Goal: Information Seeking & Learning: Learn about a topic

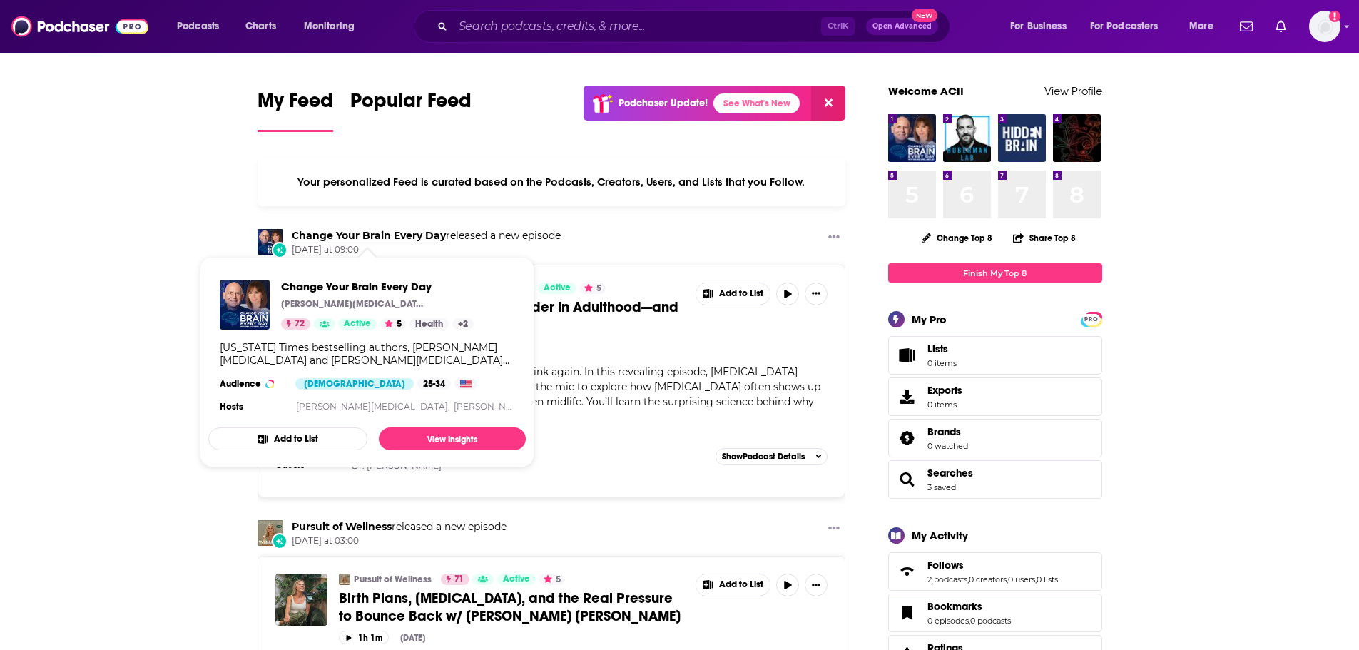
click at [326, 234] on link "Change Your Brain Every Day" at bounding box center [369, 235] width 154 height 13
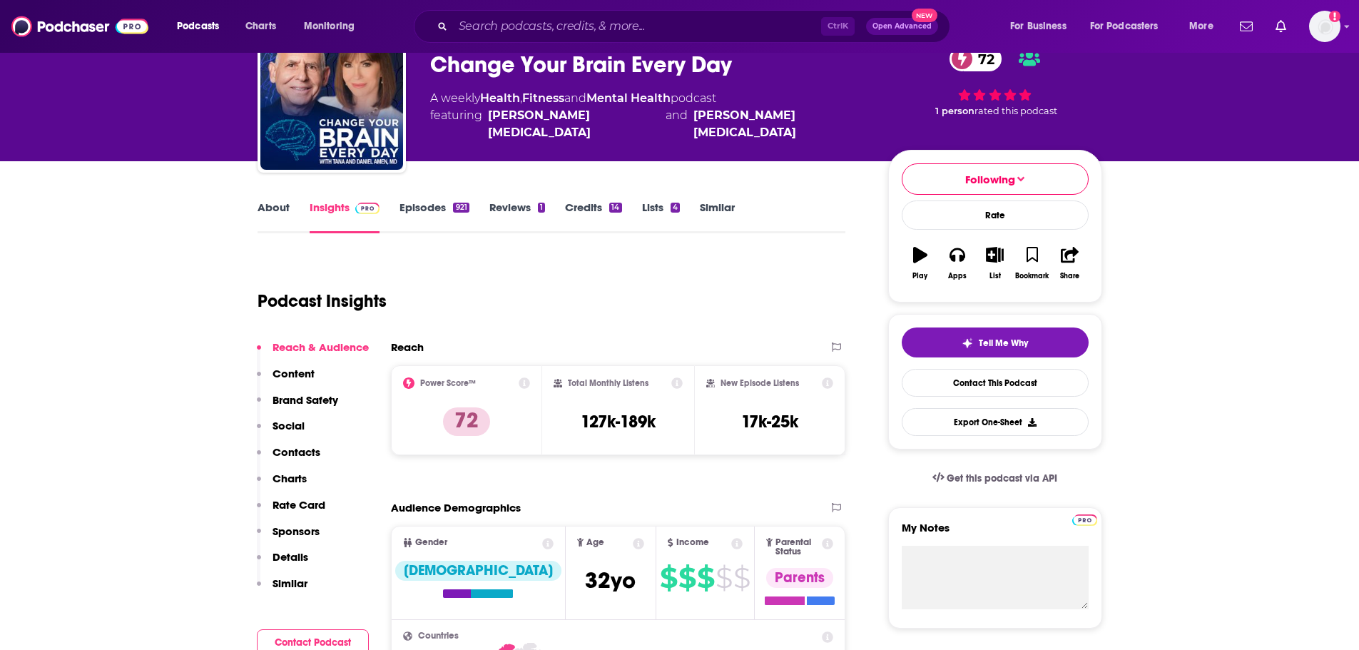
scroll to position [143, 0]
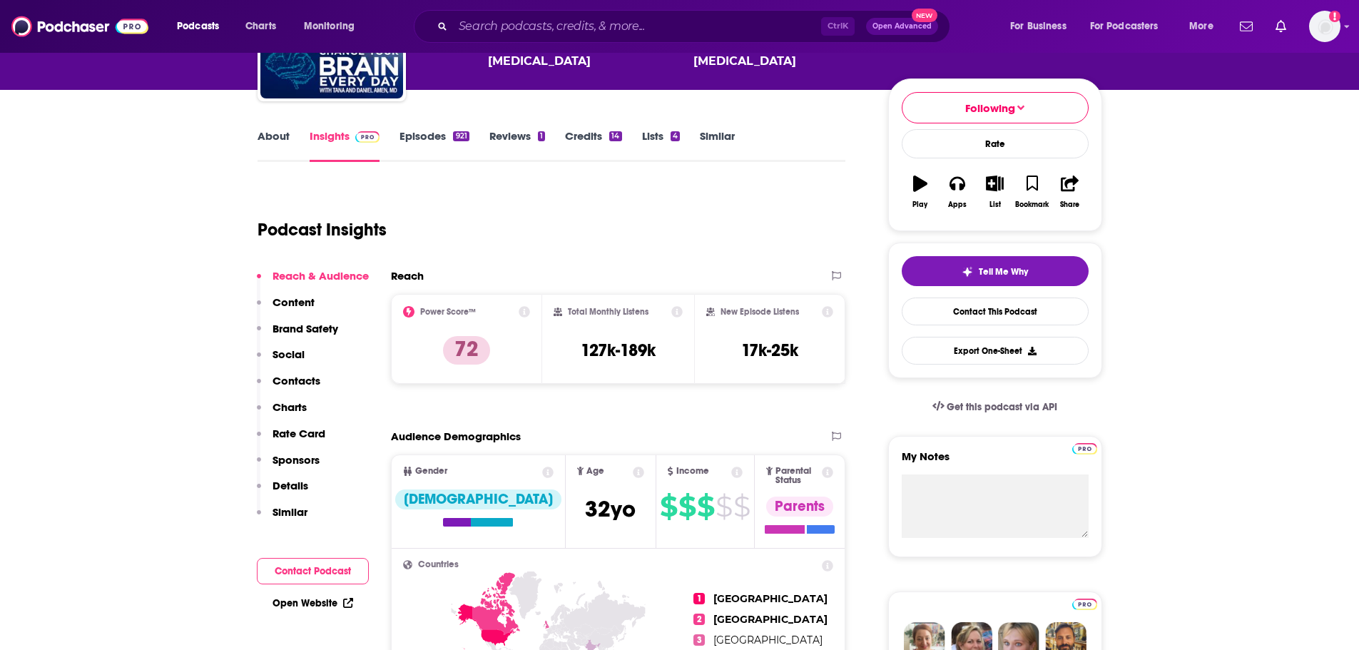
click at [293, 403] on p "Charts" at bounding box center [290, 407] width 34 height 14
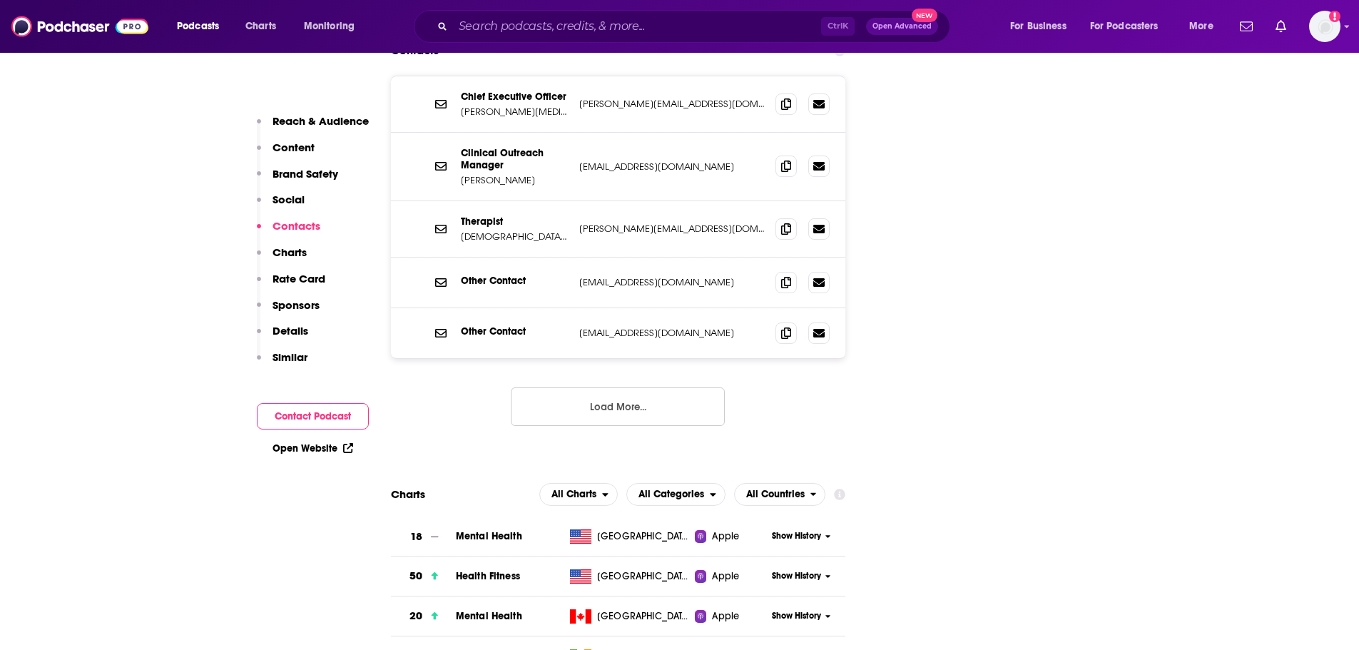
scroll to position [1801, 0]
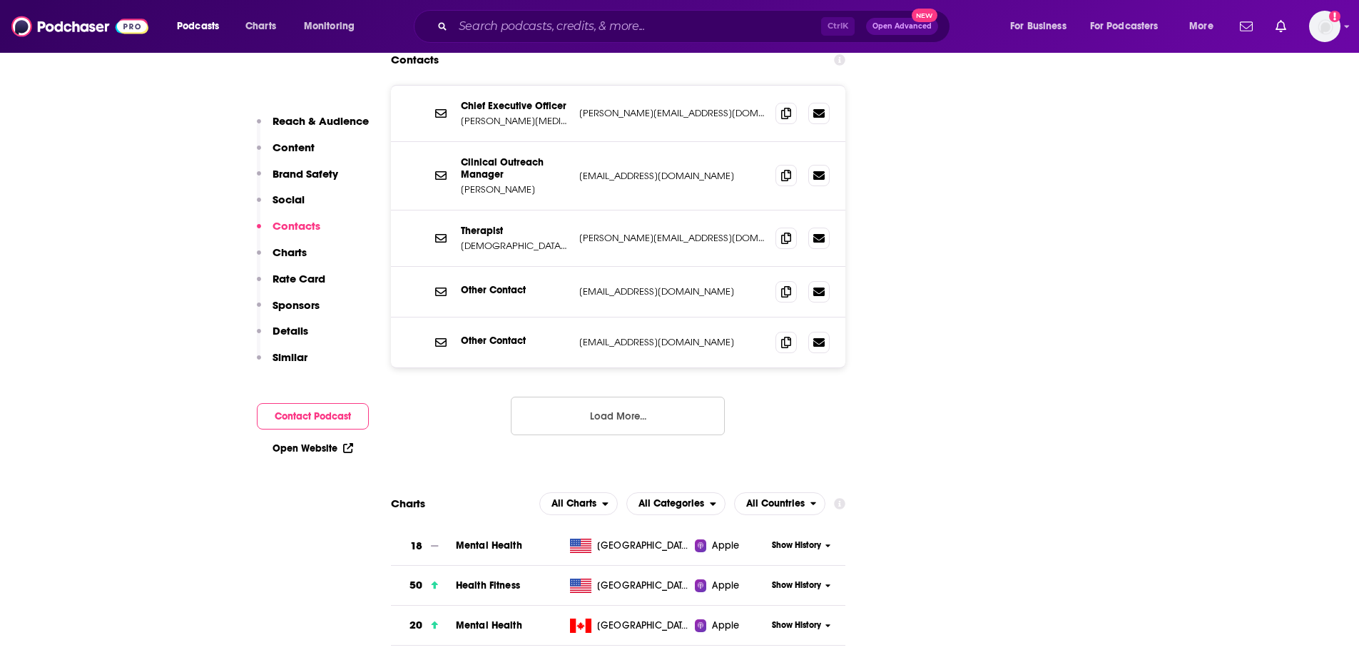
click at [286, 258] on p "Charts" at bounding box center [290, 252] width 34 height 14
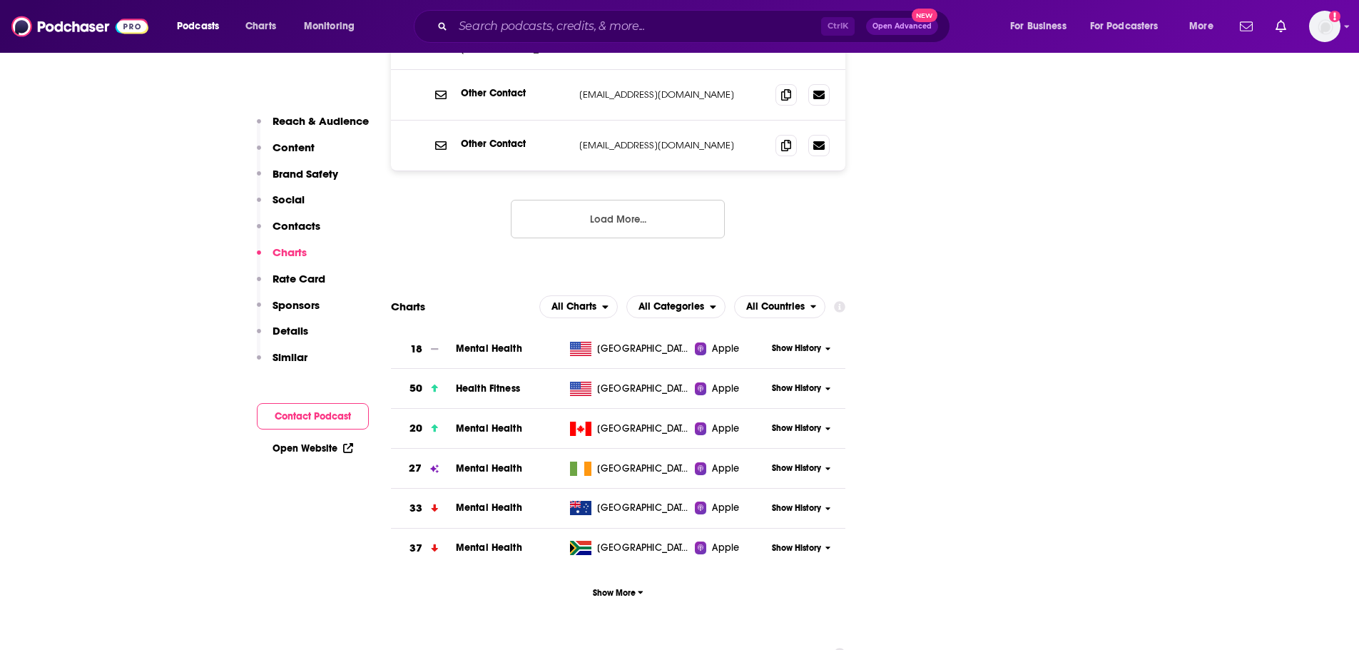
scroll to position [2039, 0]
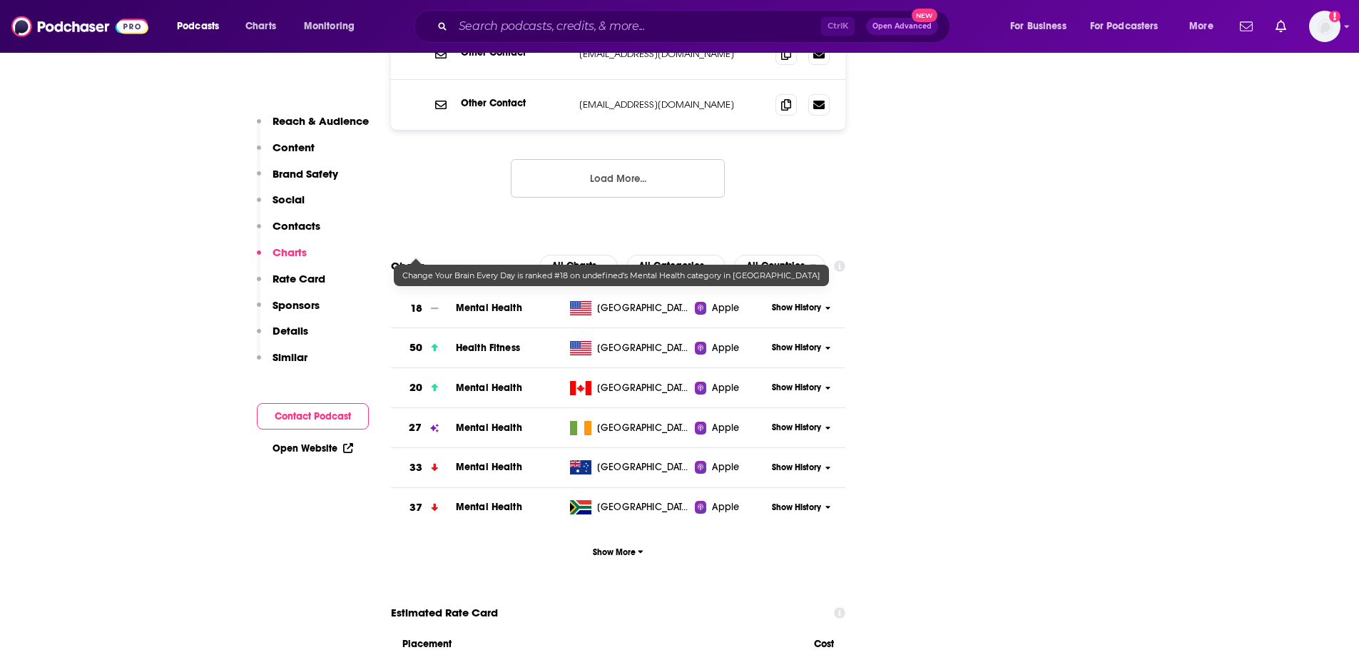
click at [420, 300] on h3 "18" at bounding box center [416, 308] width 12 height 16
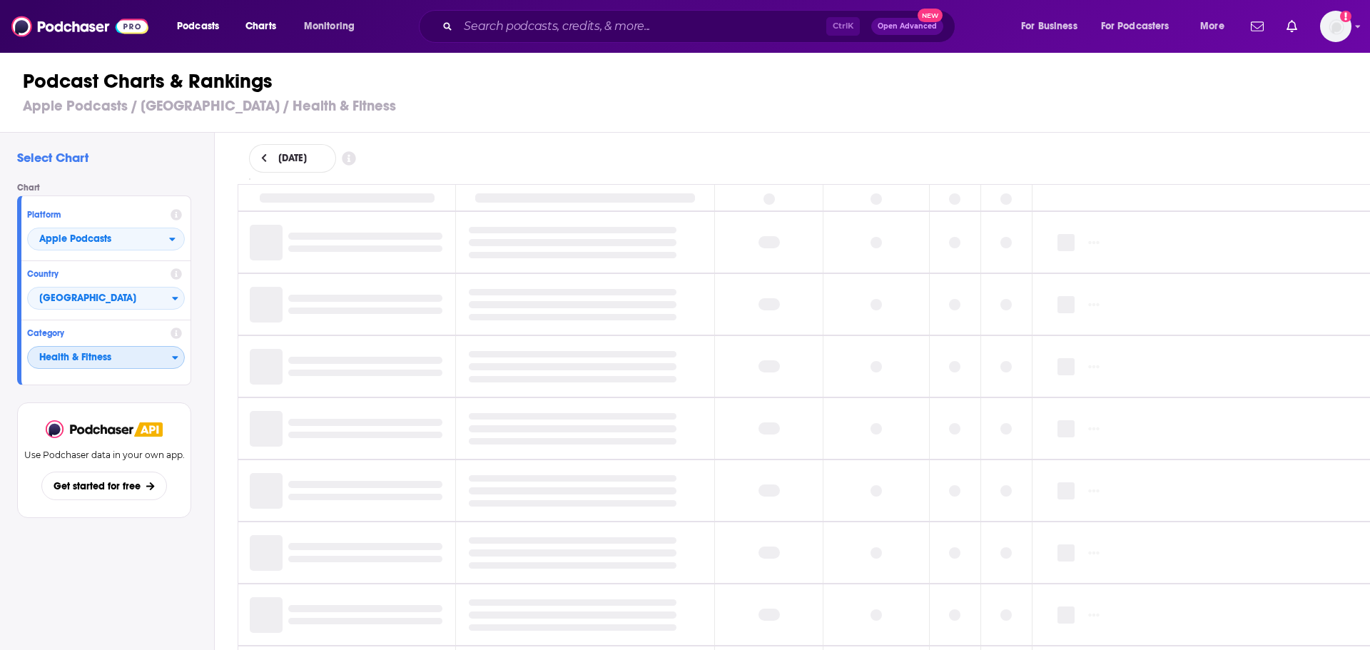
click at [175, 356] on icon "Categories" at bounding box center [175, 357] width 6 height 10
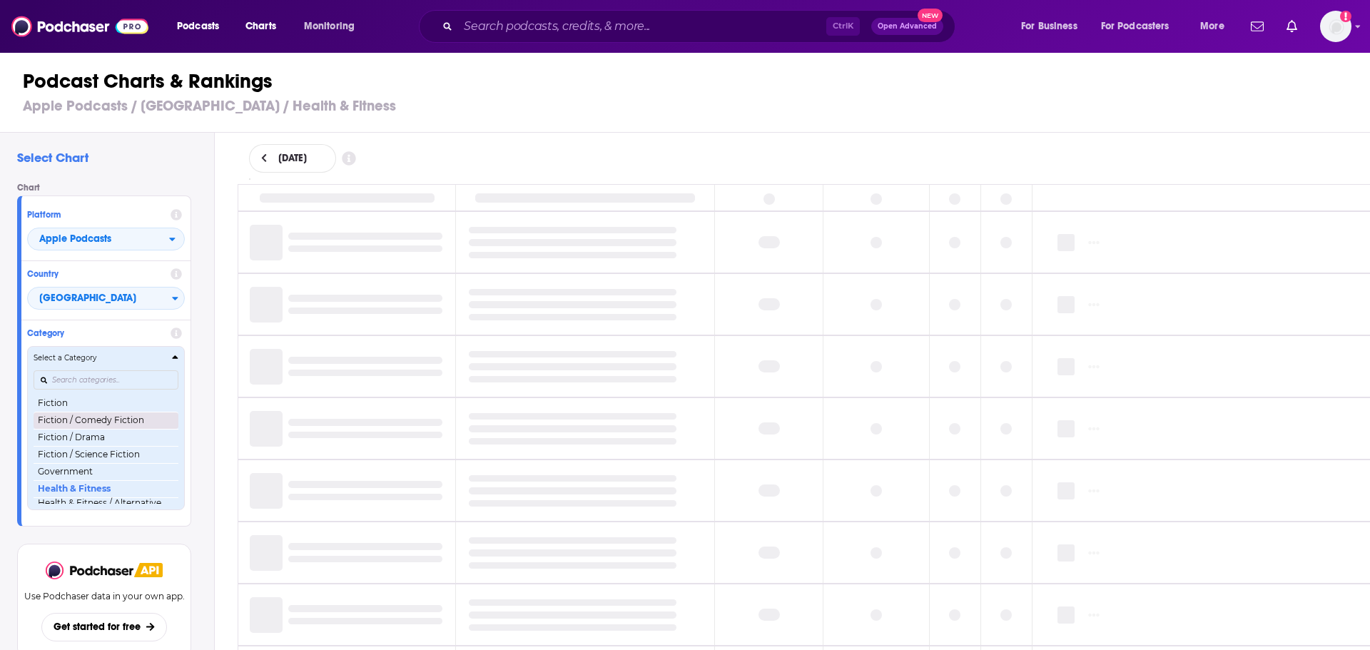
scroll to position [484, 0]
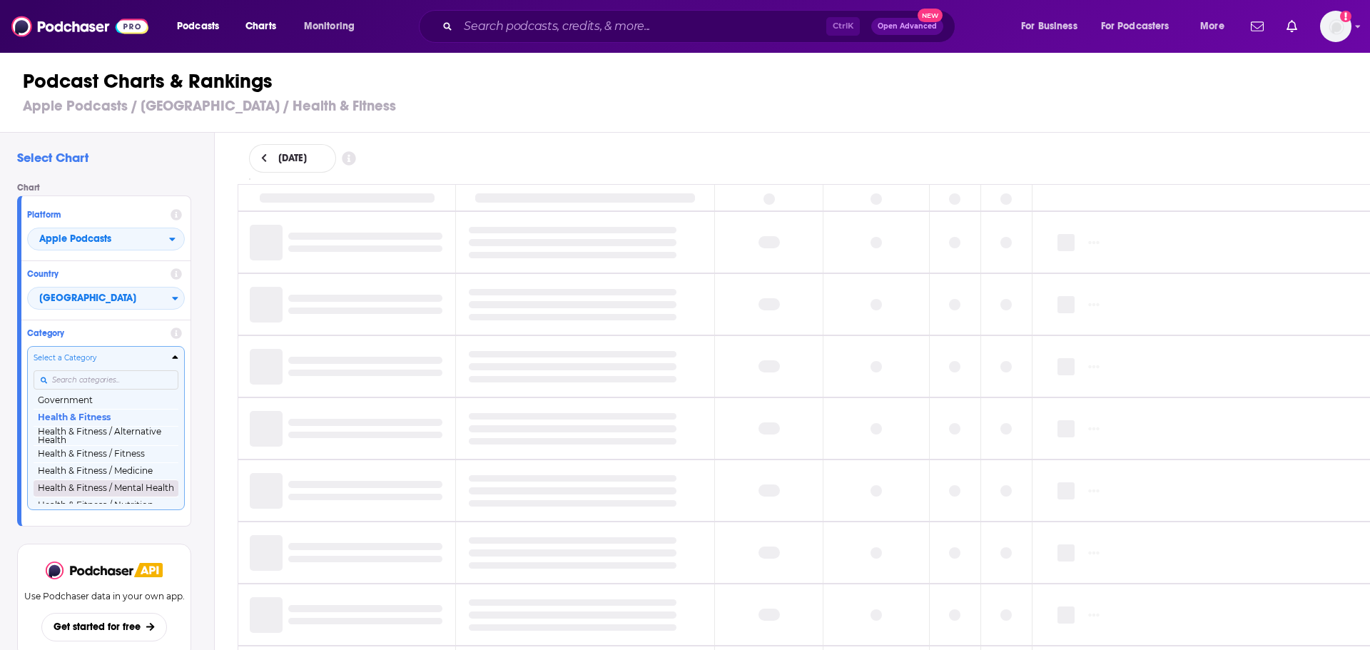
click at [127, 489] on button "Health & Fitness / Mental Health" at bounding box center [106, 487] width 145 height 17
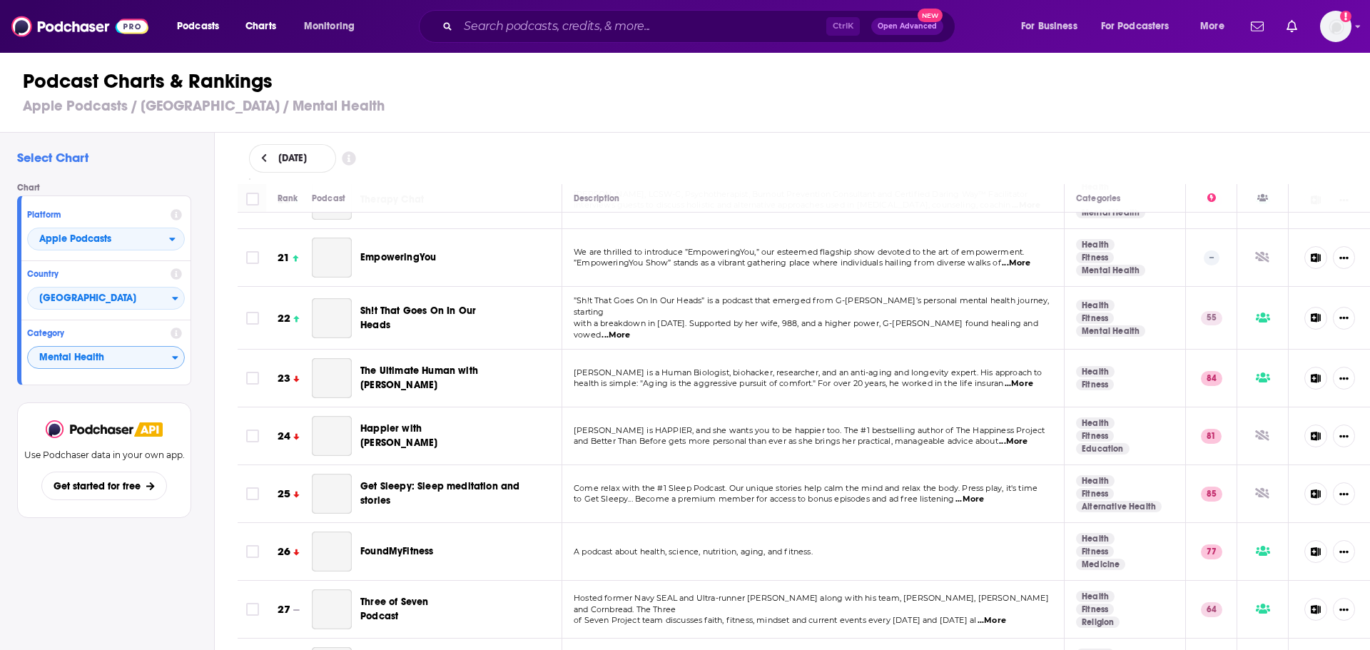
scroll to position [1141, 0]
click at [78, 357] on span "Mental Health" at bounding box center [100, 358] width 144 height 24
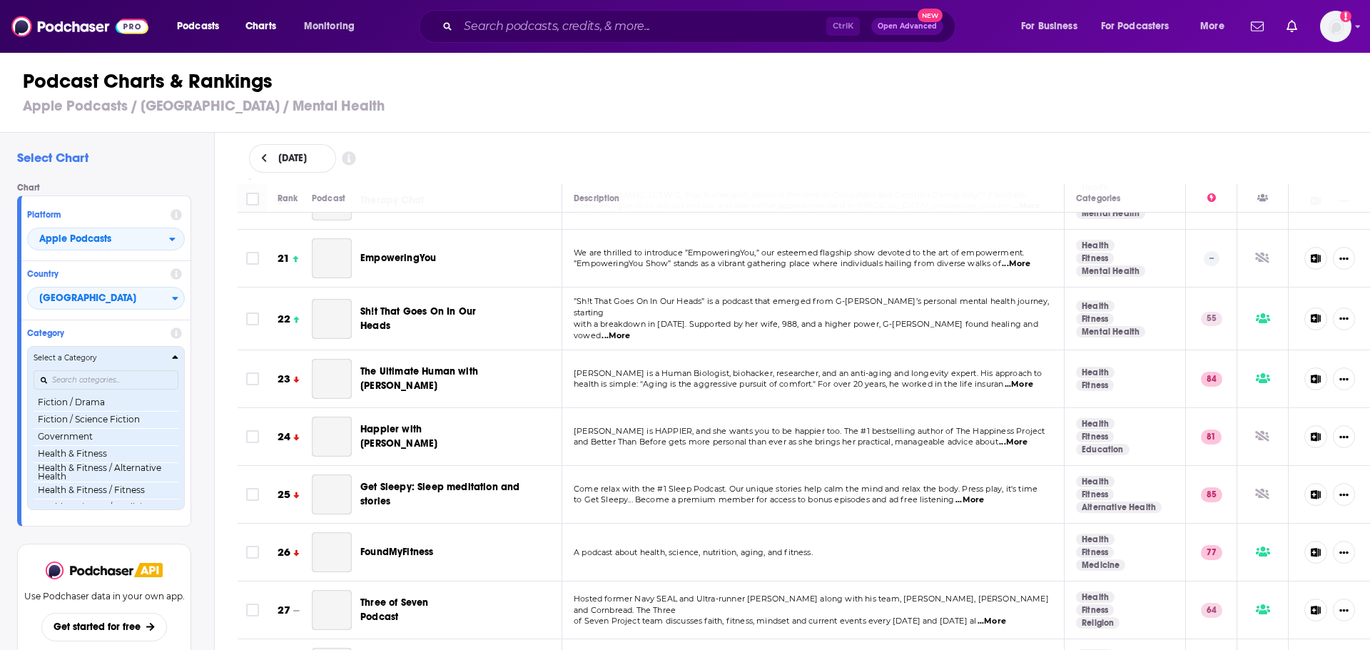
scroll to position [486, 0]
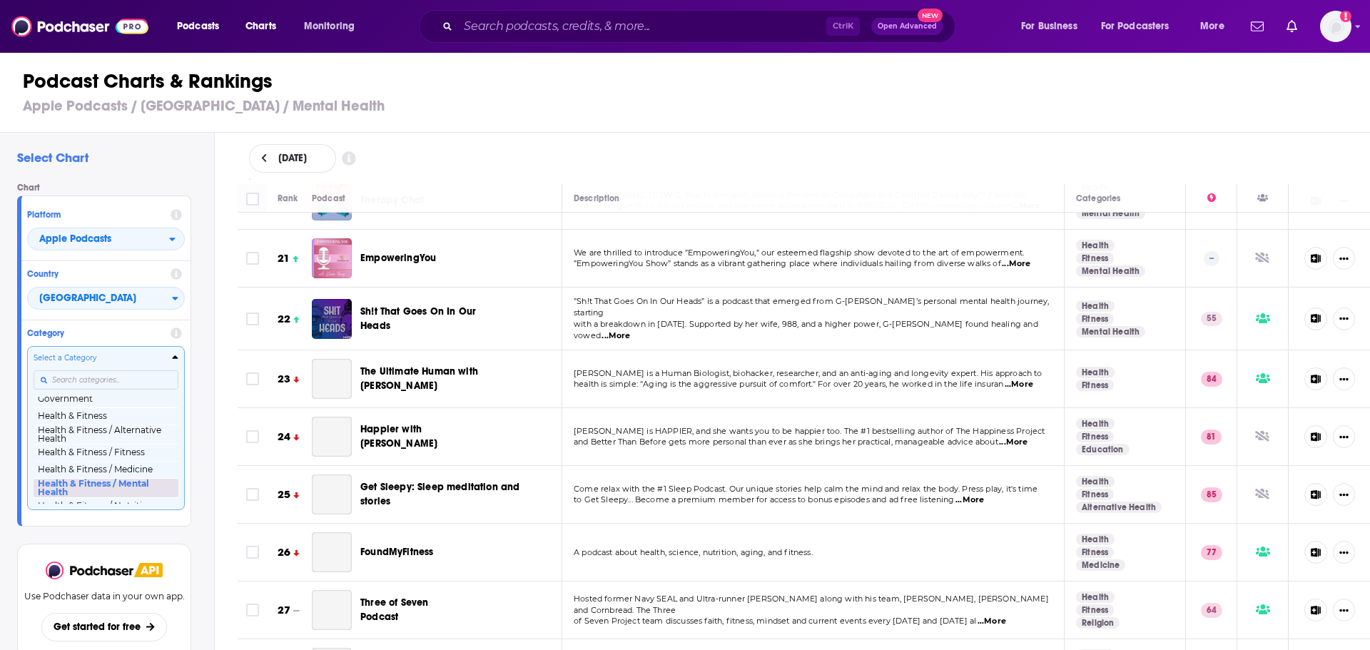
click at [98, 487] on button "Health & Fitness / Mental Health" at bounding box center [106, 487] width 145 height 19
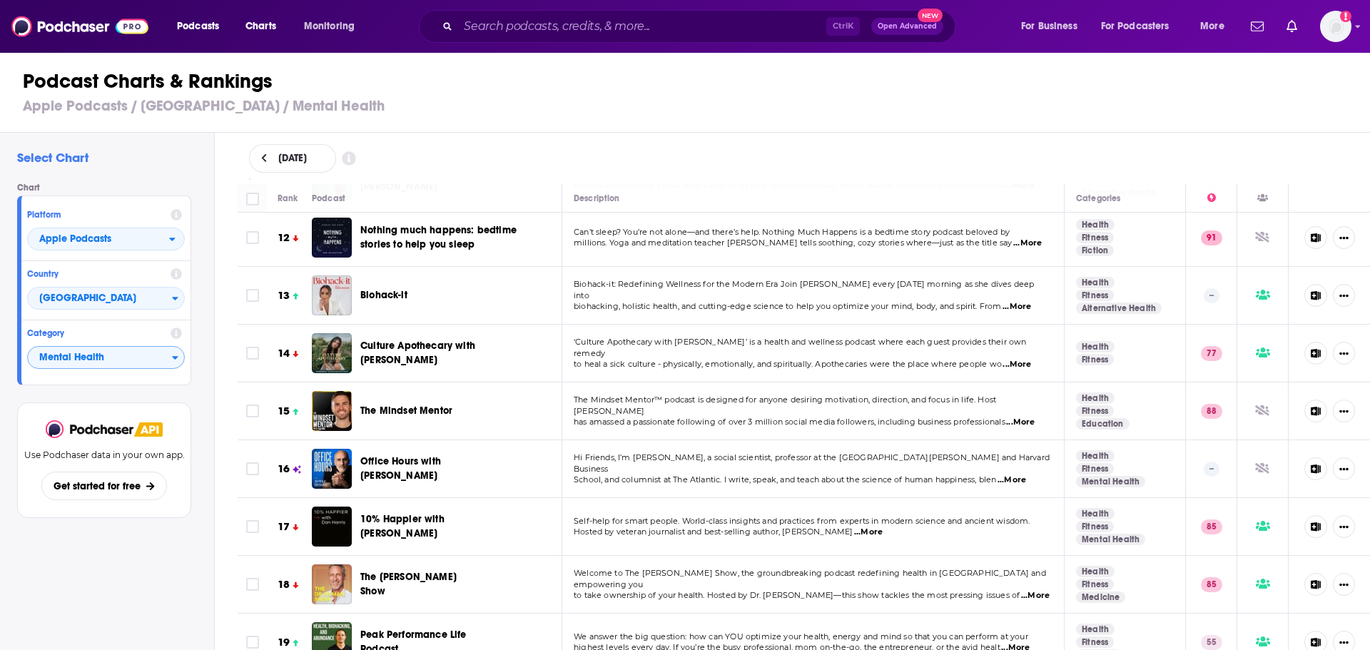
scroll to position [713, 0]
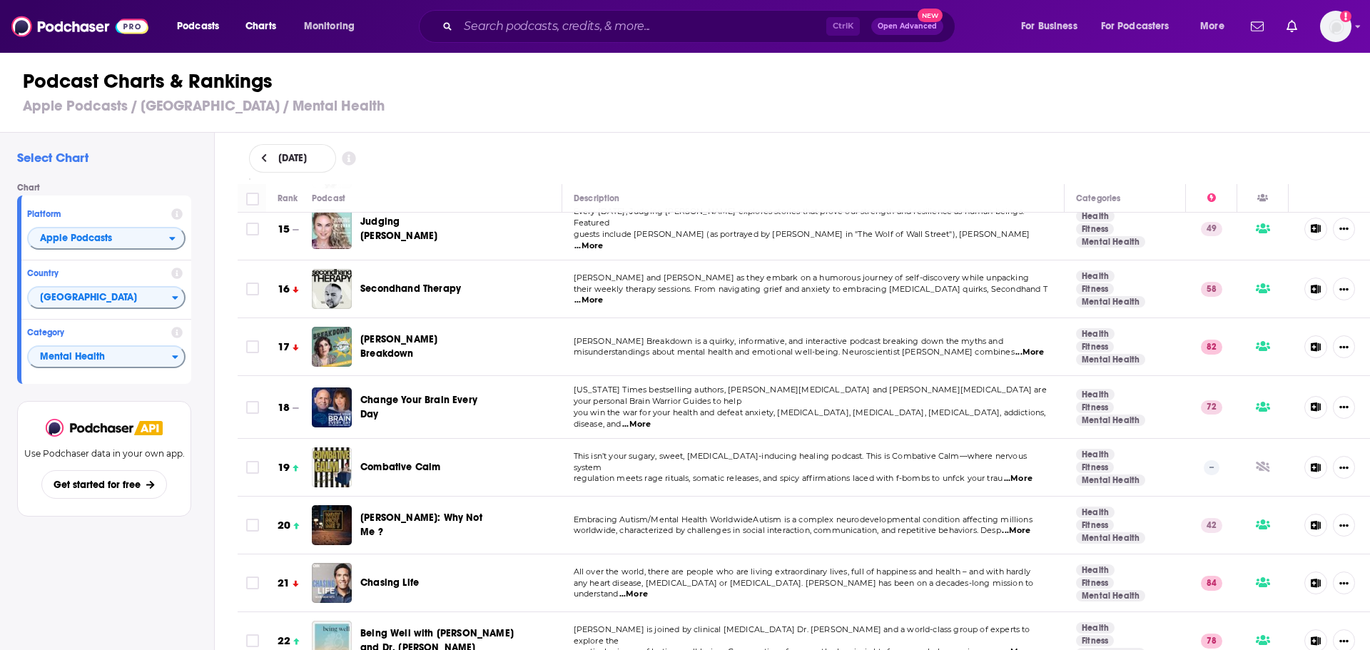
scroll to position [856, 0]
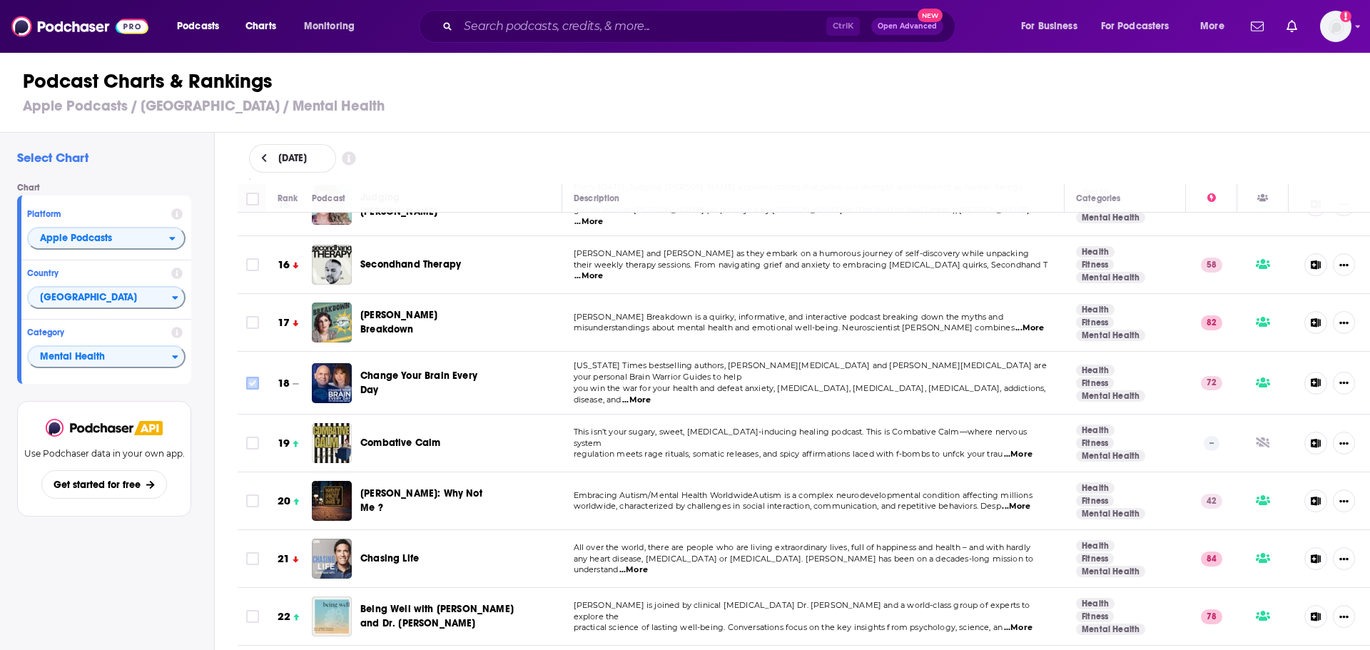
click at [250, 377] on input "Toggle select row" at bounding box center [252, 383] width 13 height 13
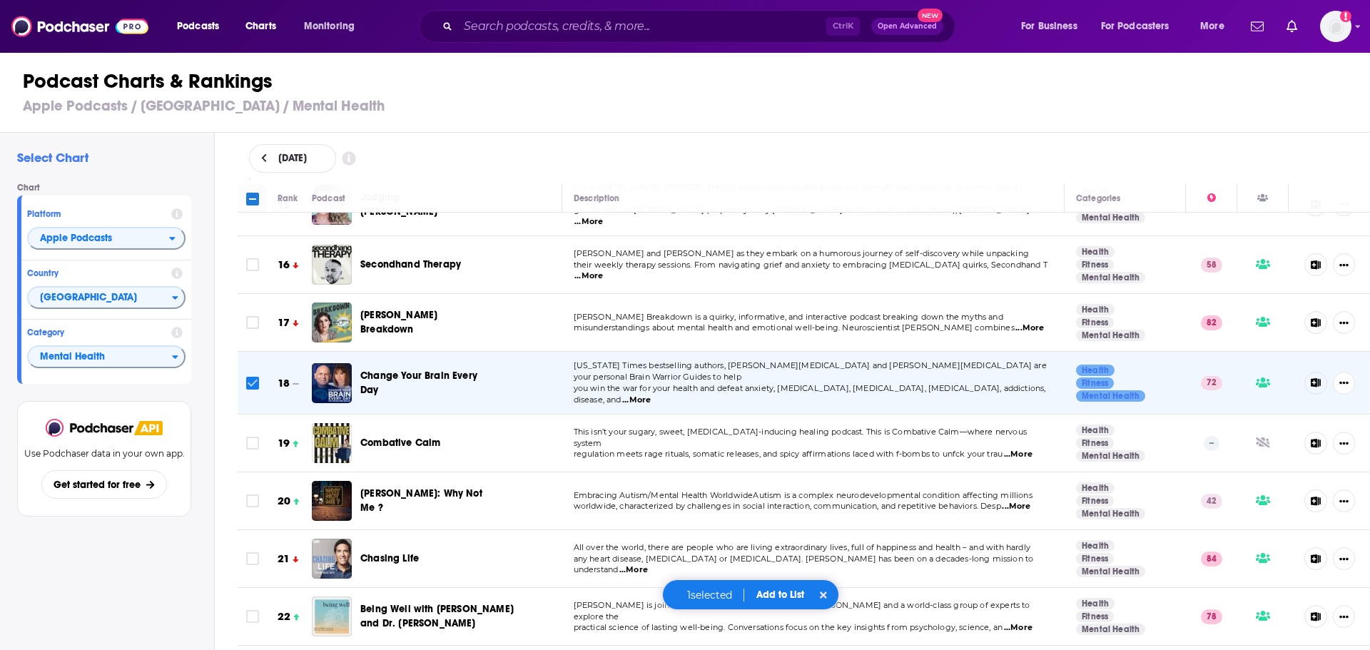
click at [251, 377] on input "Toggle select row" at bounding box center [252, 383] width 13 height 13
checkbox input "false"
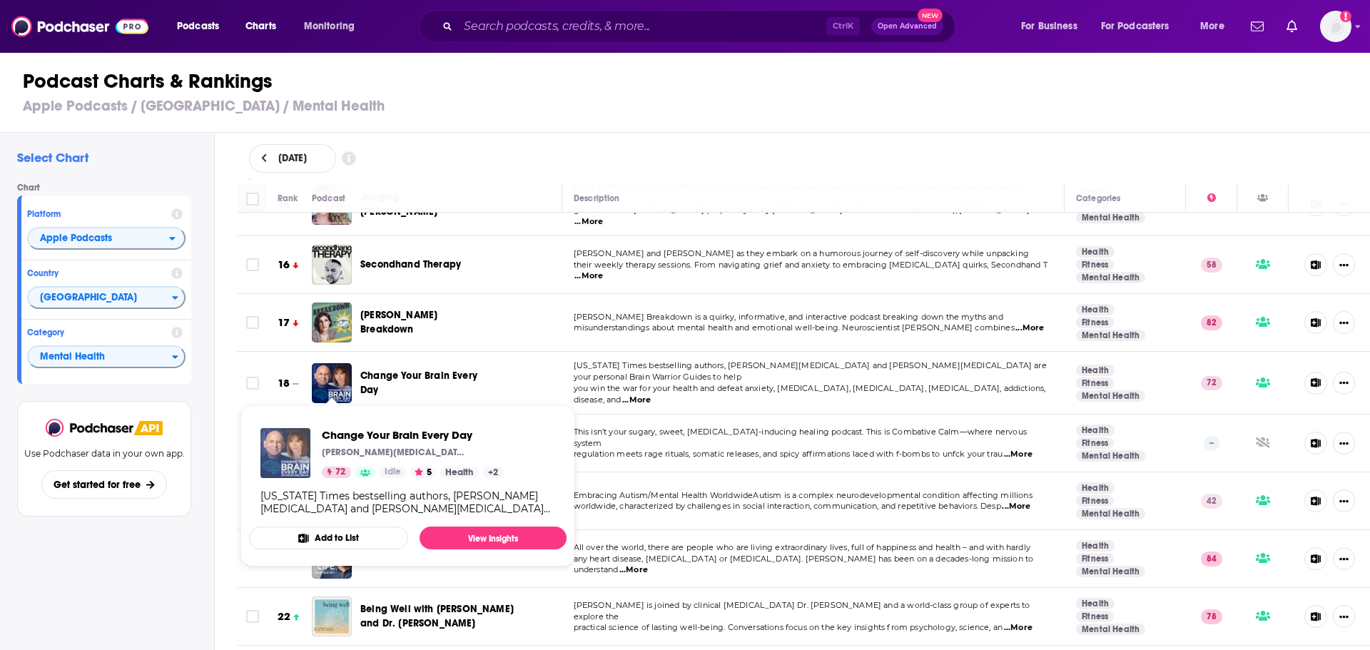
click at [301, 454] on img "Change Your Brain Every Day" at bounding box center [285, 453] width 50 height 50
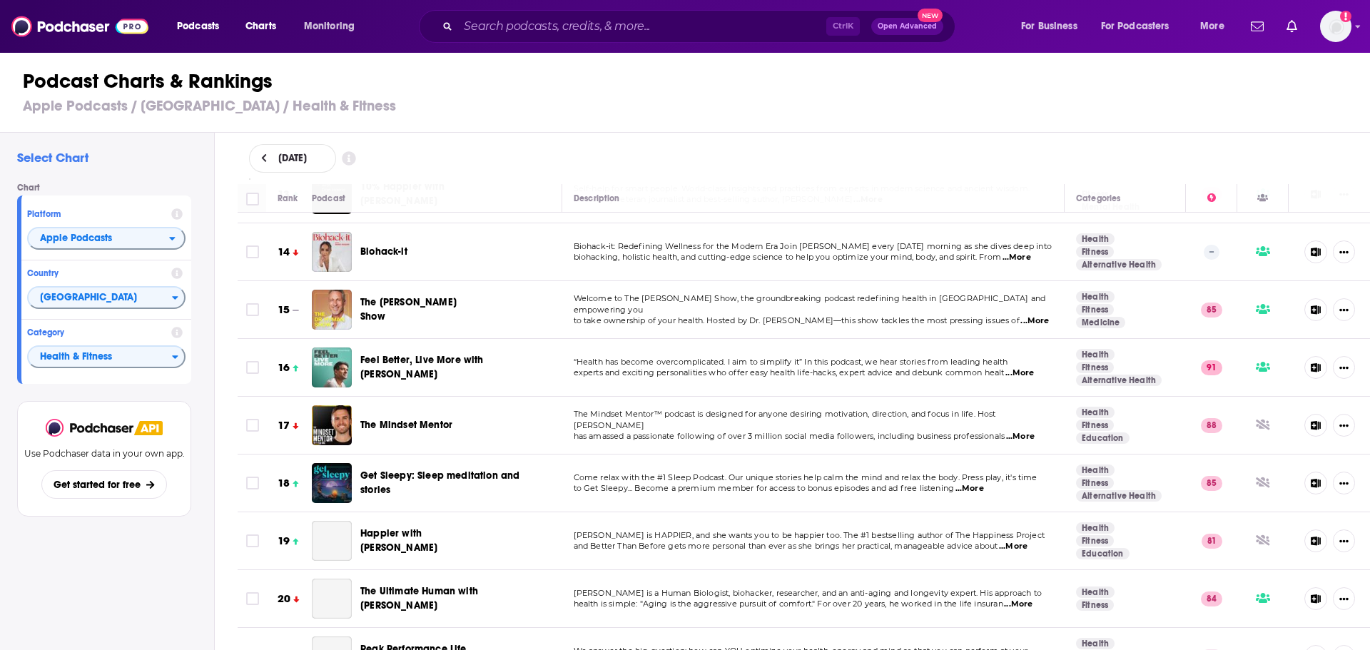
scroll to position [785, 0]
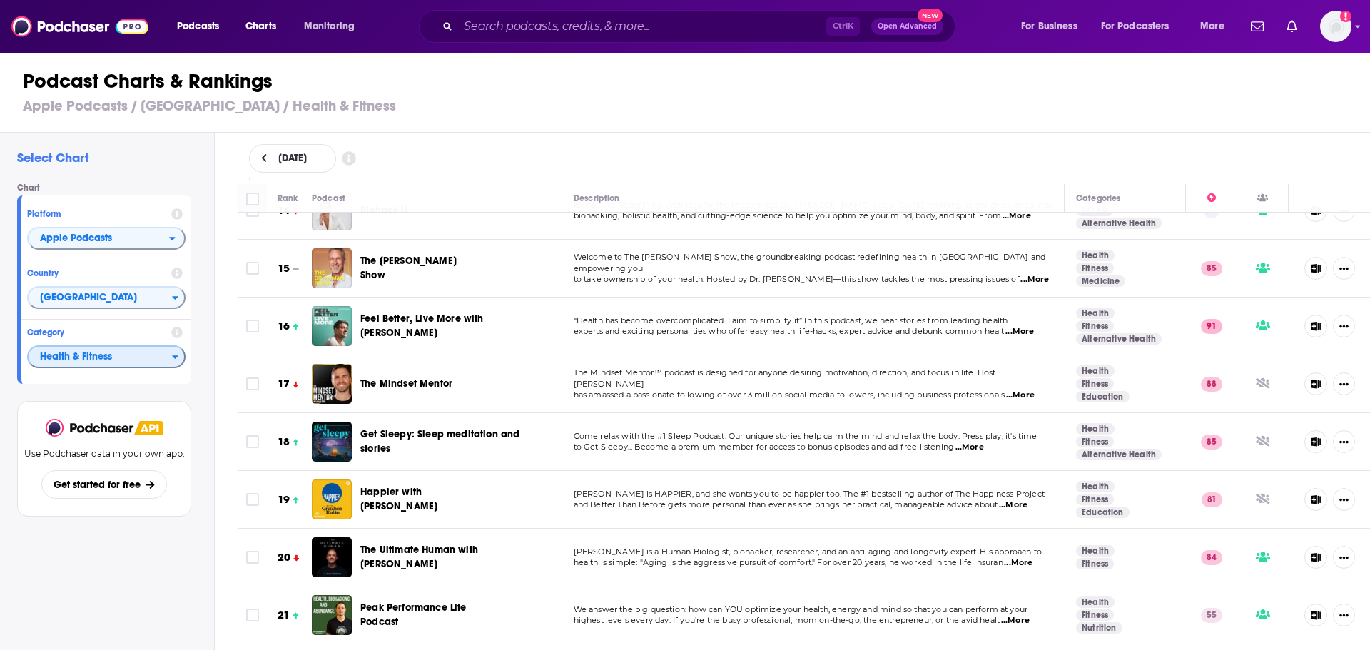
click at [106, 362] on span "Health & Fitness" at bounding box center [100, 357] width 143 height 24
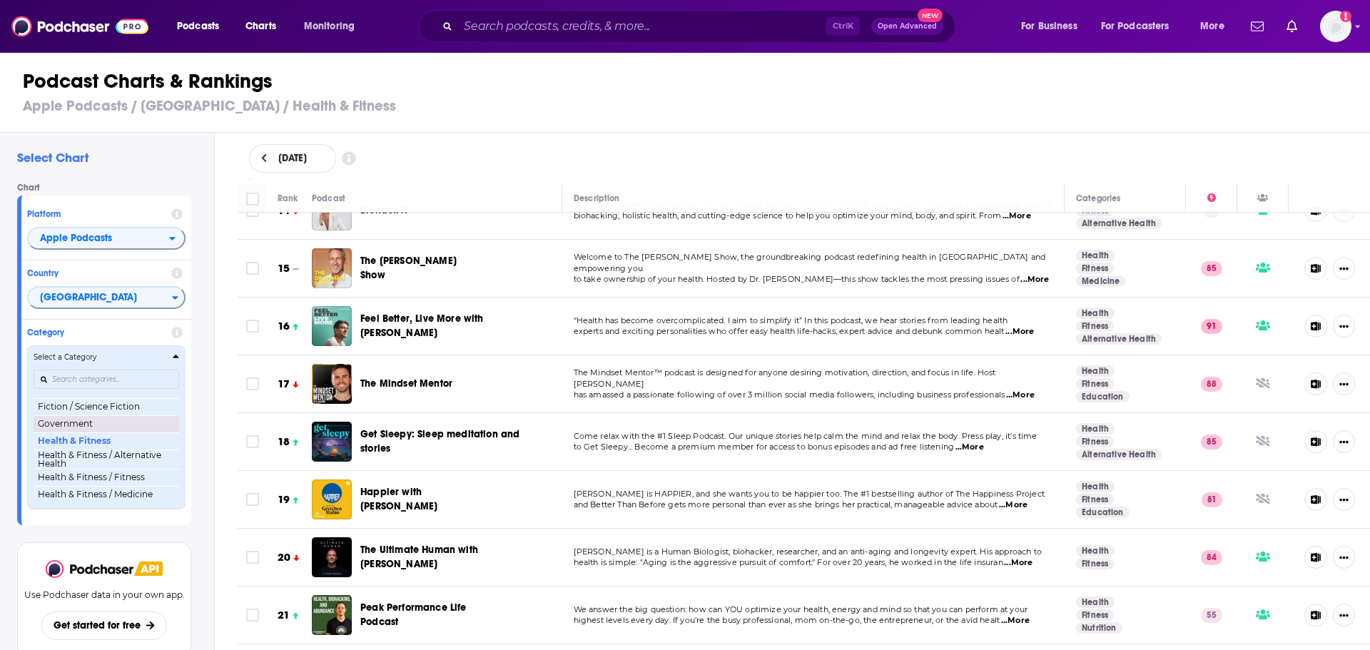
scroll to position [556, 0]
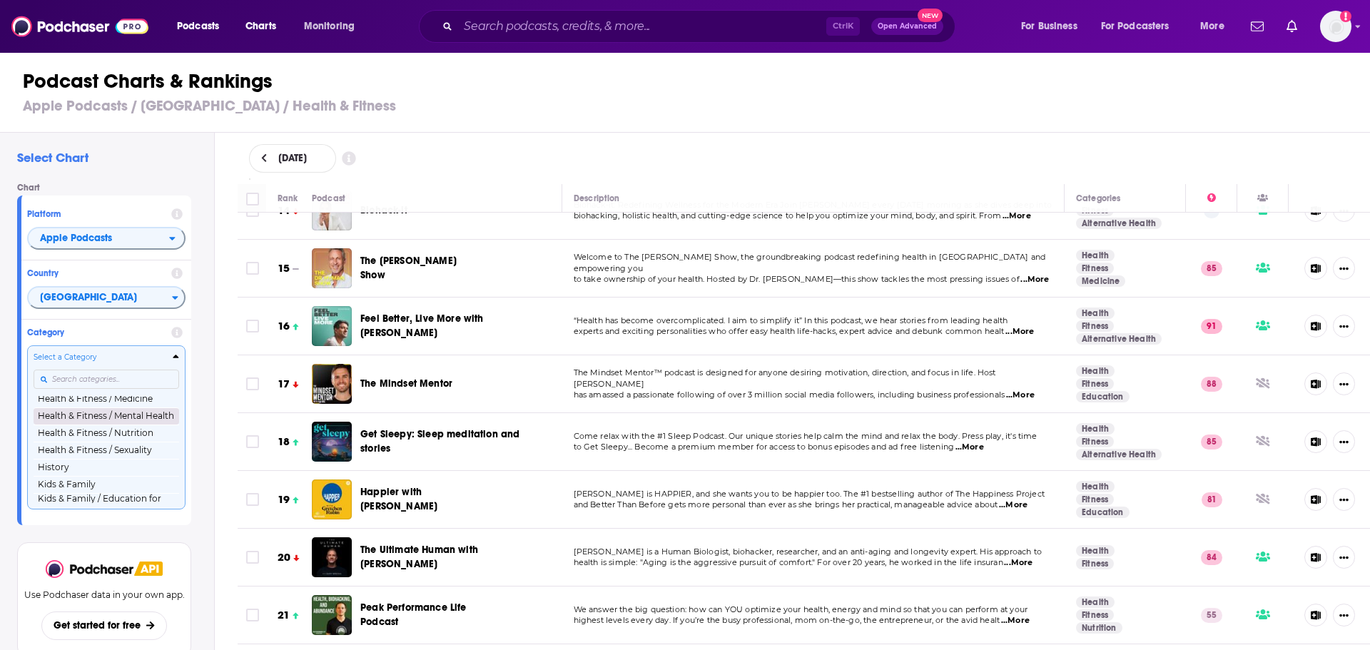
click at [103, 415] on button "Health & Fitness / Mental Health" at bounding box center [107, 415] width 146 height 17
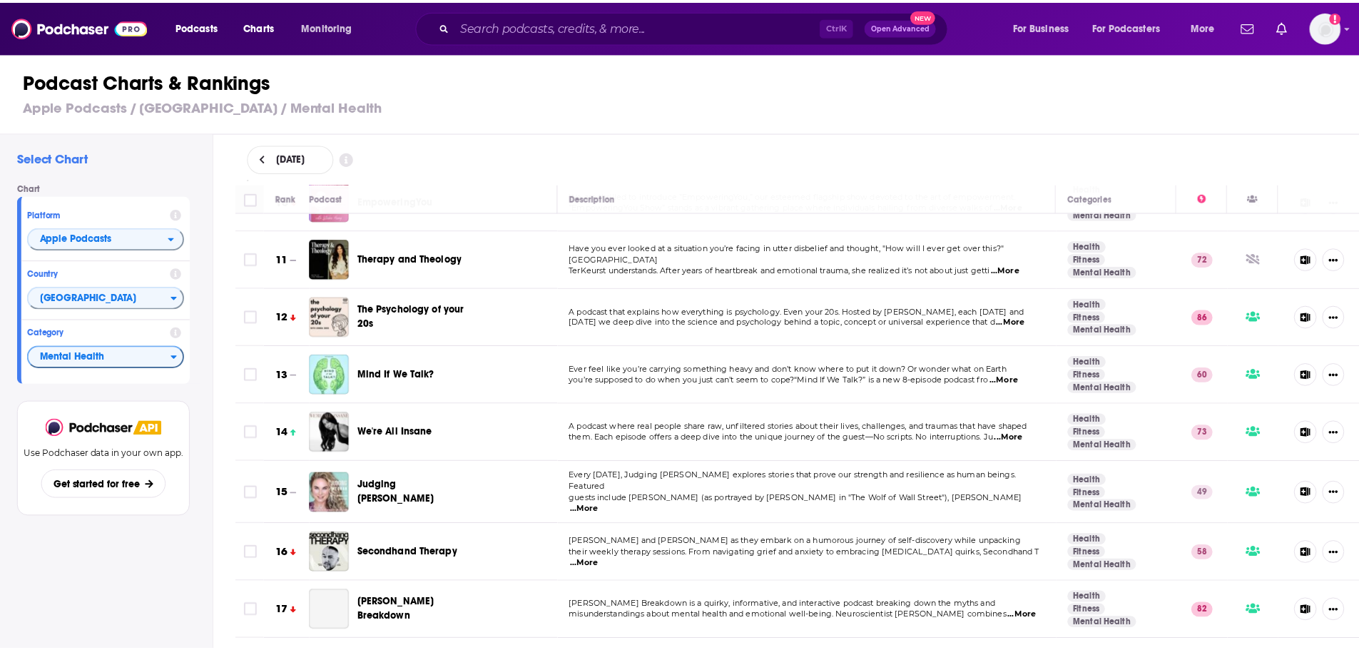
scroll to position [642, 0]
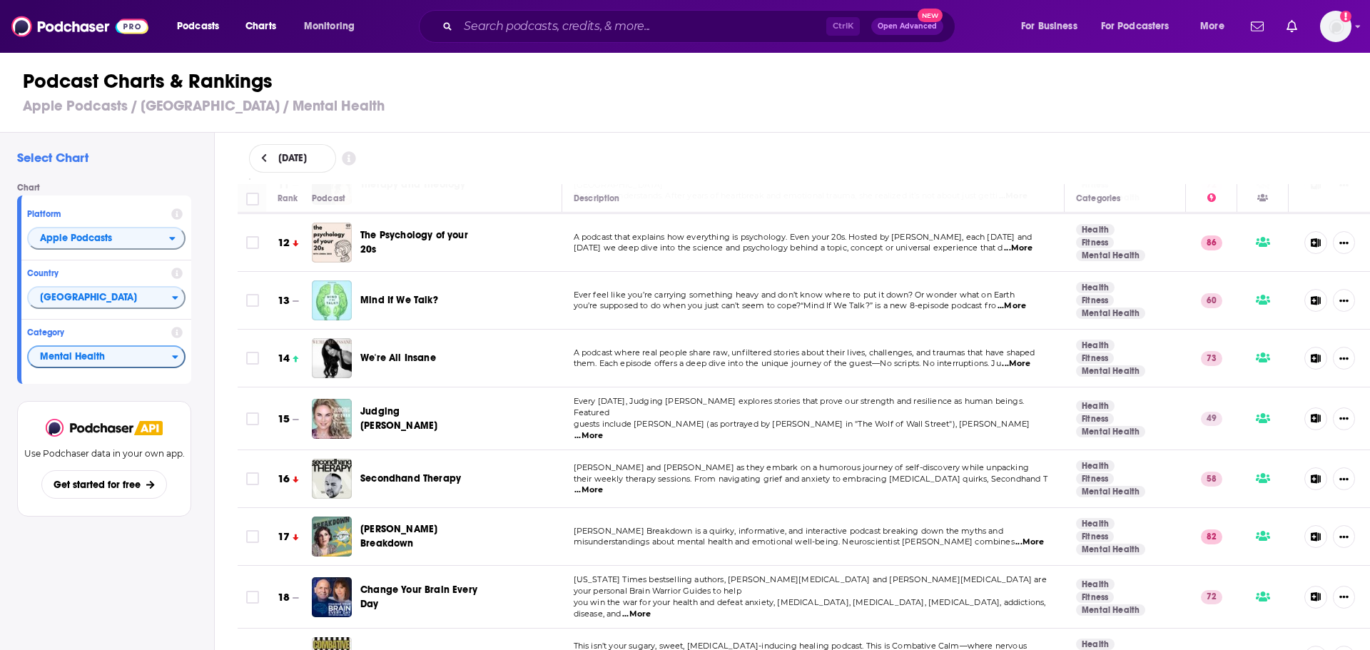
drag, startPoint x: 330, startPoint y: 591, endPoint x: 290, endPoint y: 584, distance: 40.7
click at [290, 589] on h3 "18" at bounding box center [284, 597] width 12 height 16
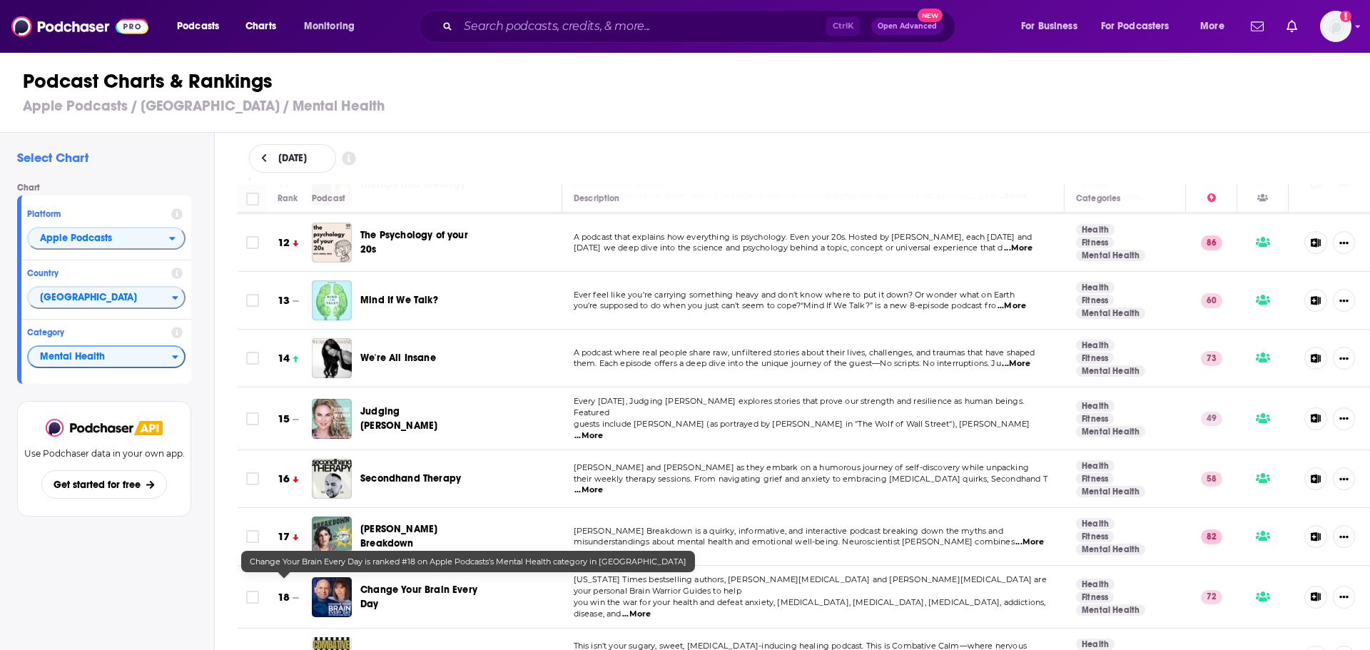
click at [287, 589] on h3 "18" at bounding box center [284, 597] width 12 height 16
click at [285, 589] on h3 "18" at bounding box center [284, 597] width 12 height 16
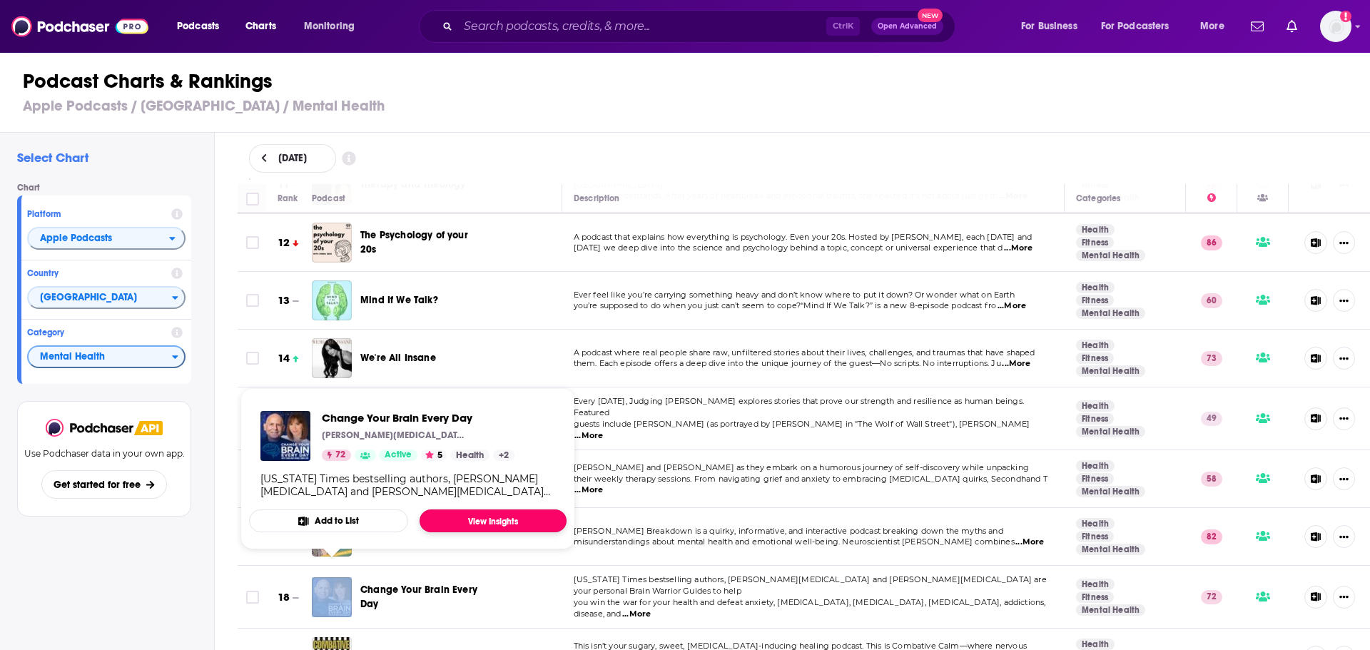
click at [472, 522] on link "View Insights" at bounding box center [492, 520] width 147 height 23
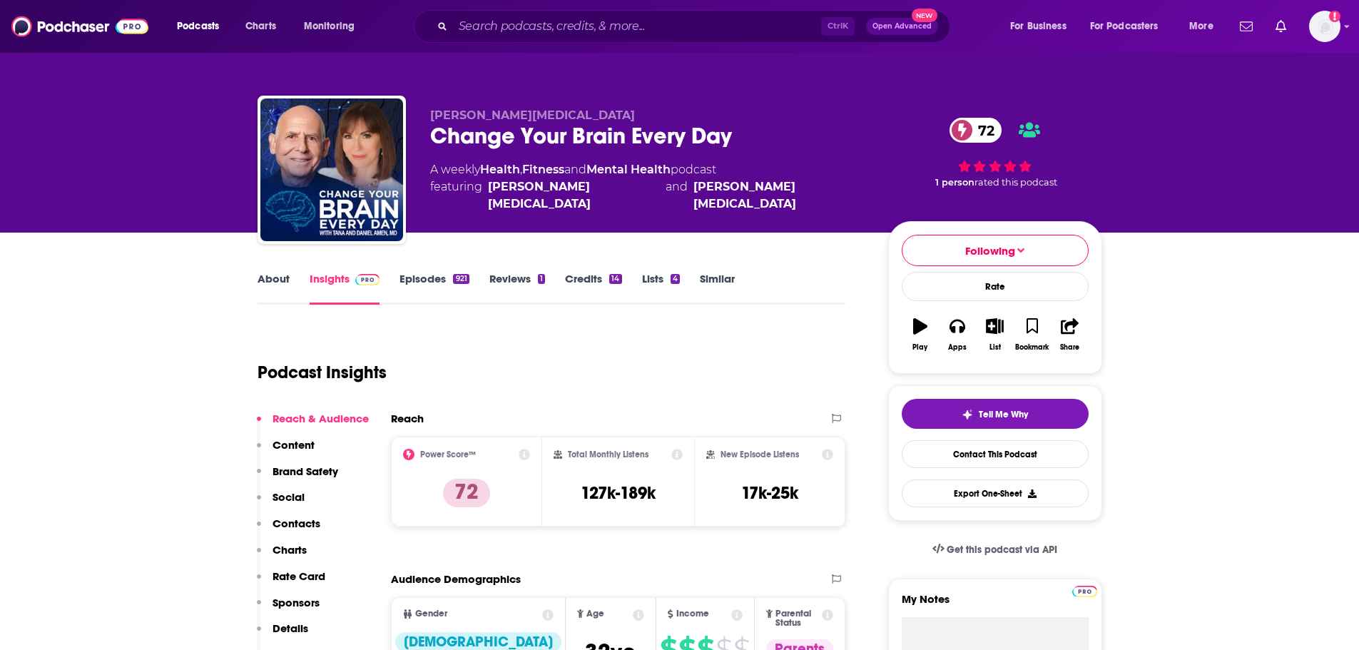
click at [583, 283] on link "Credits 14" at bounding box center [593, 288] width 56 height 33
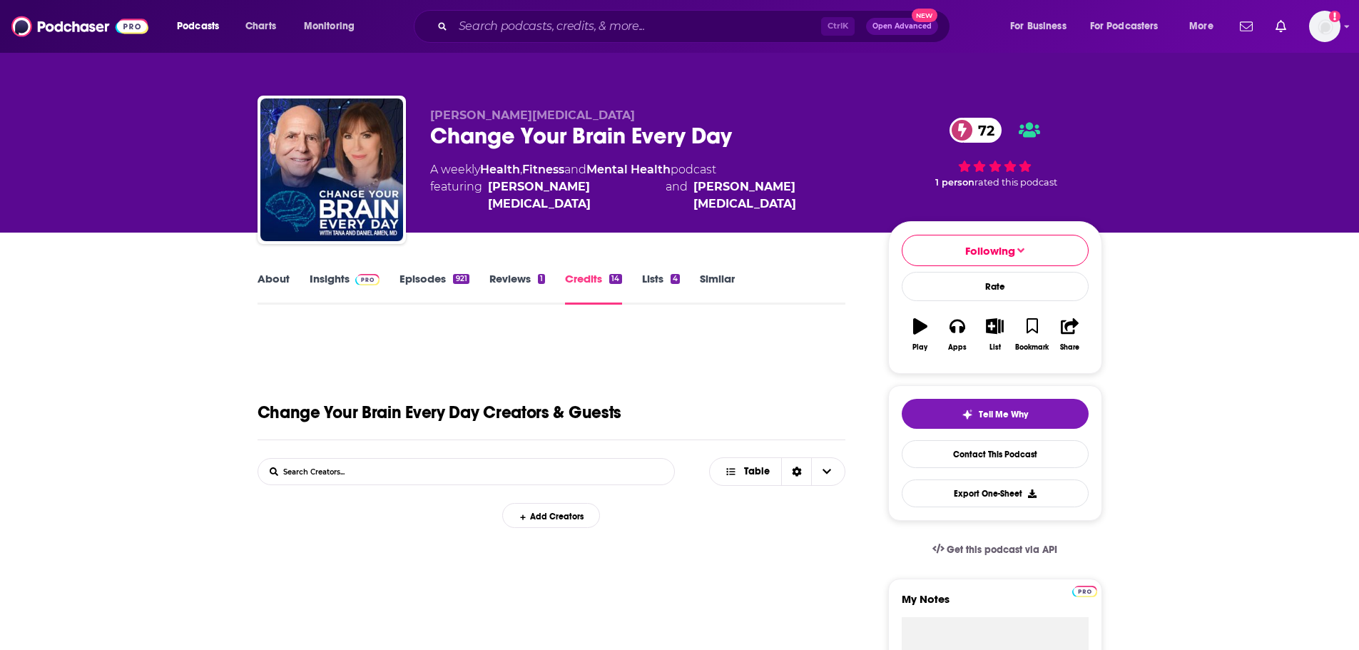
click at [522, 280] on link "Reviews 1" at bounding box center [517, 288] width 56 height 33
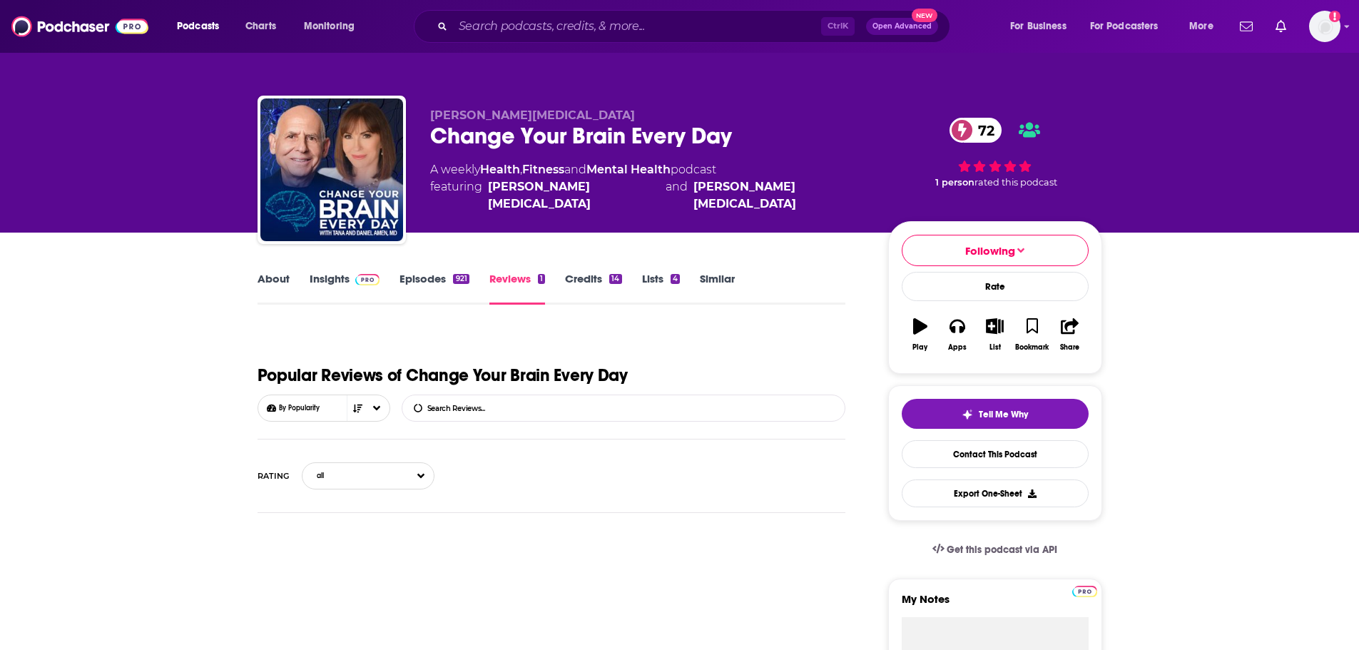
click at [441, 280] on link "Episodes 921" at bounding box center [434, 288] width 69 height 33
